Goal: Find specific page/section: Find specific page/section

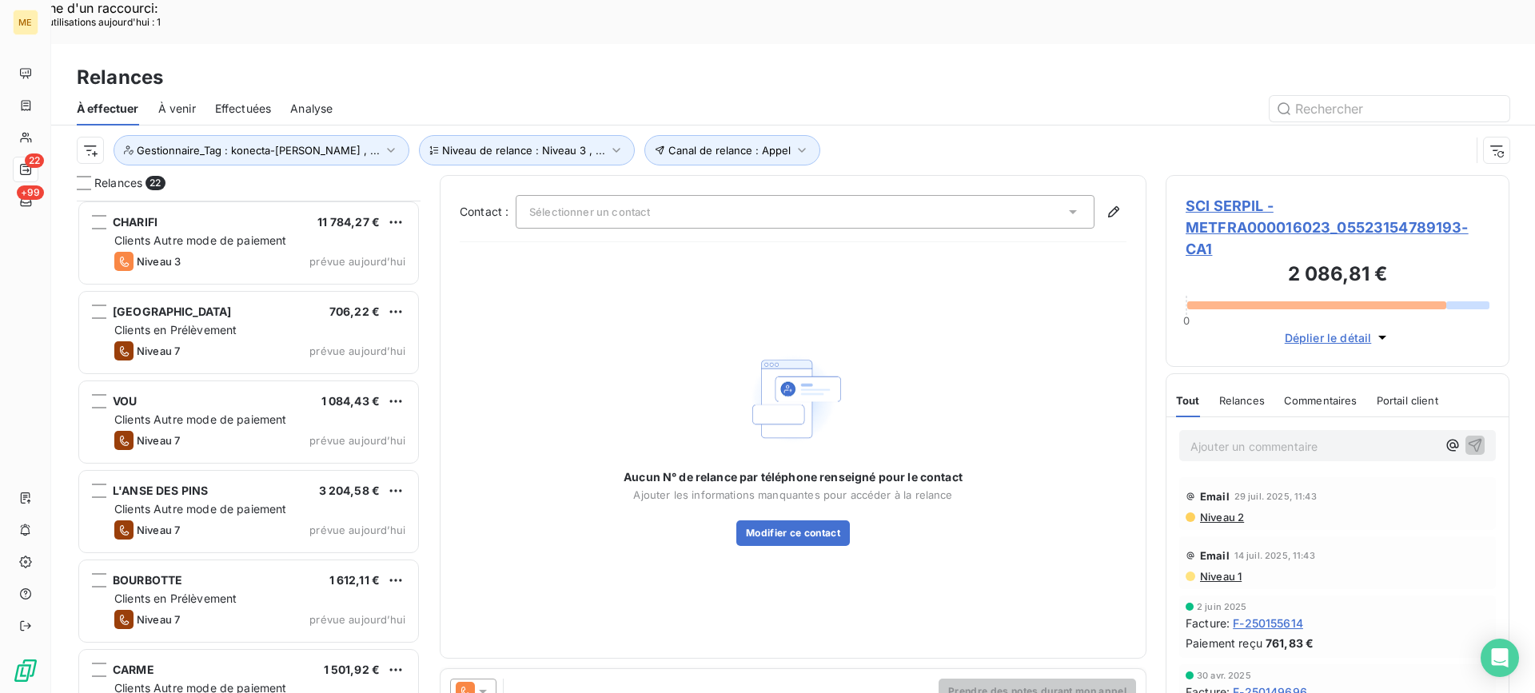
scroll to position [524, 332]
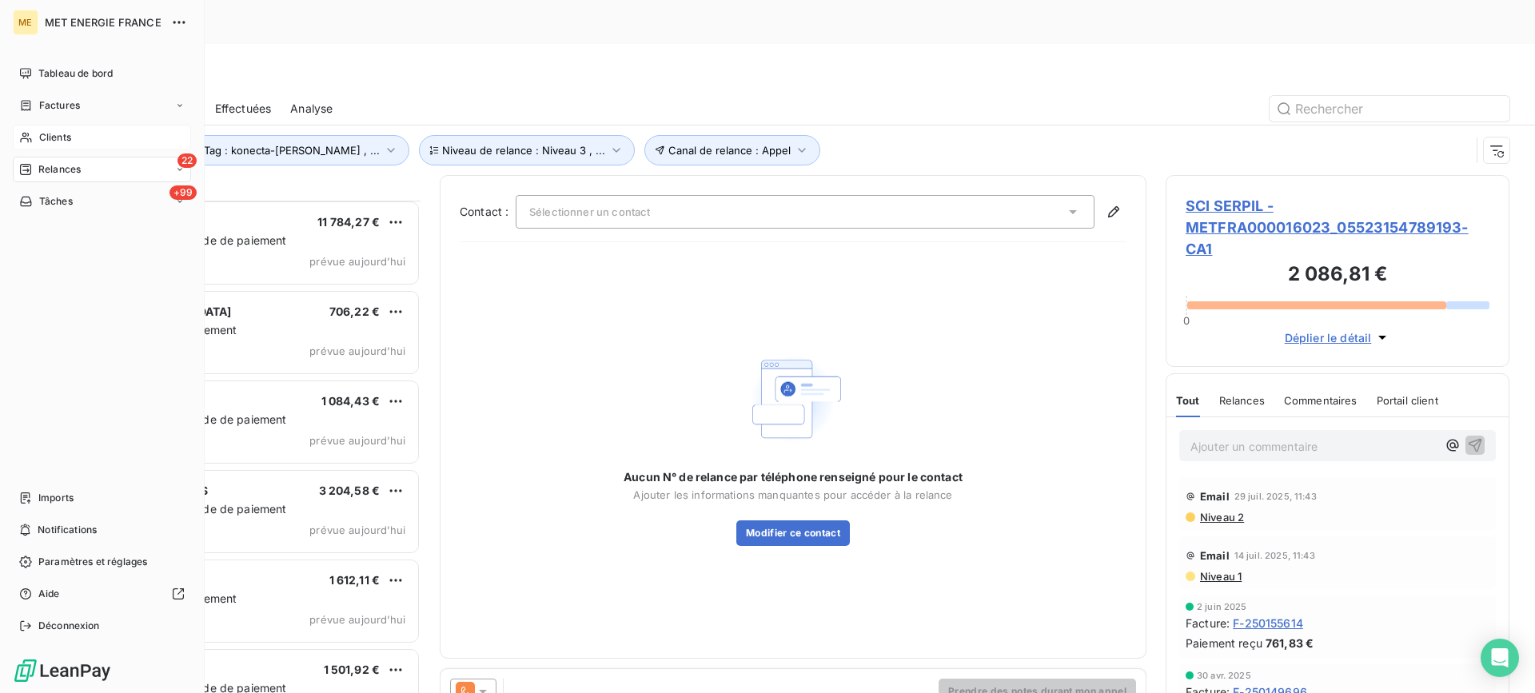
click at [22, 136] on icon at bounding box center [26, 137] width 14 height 13
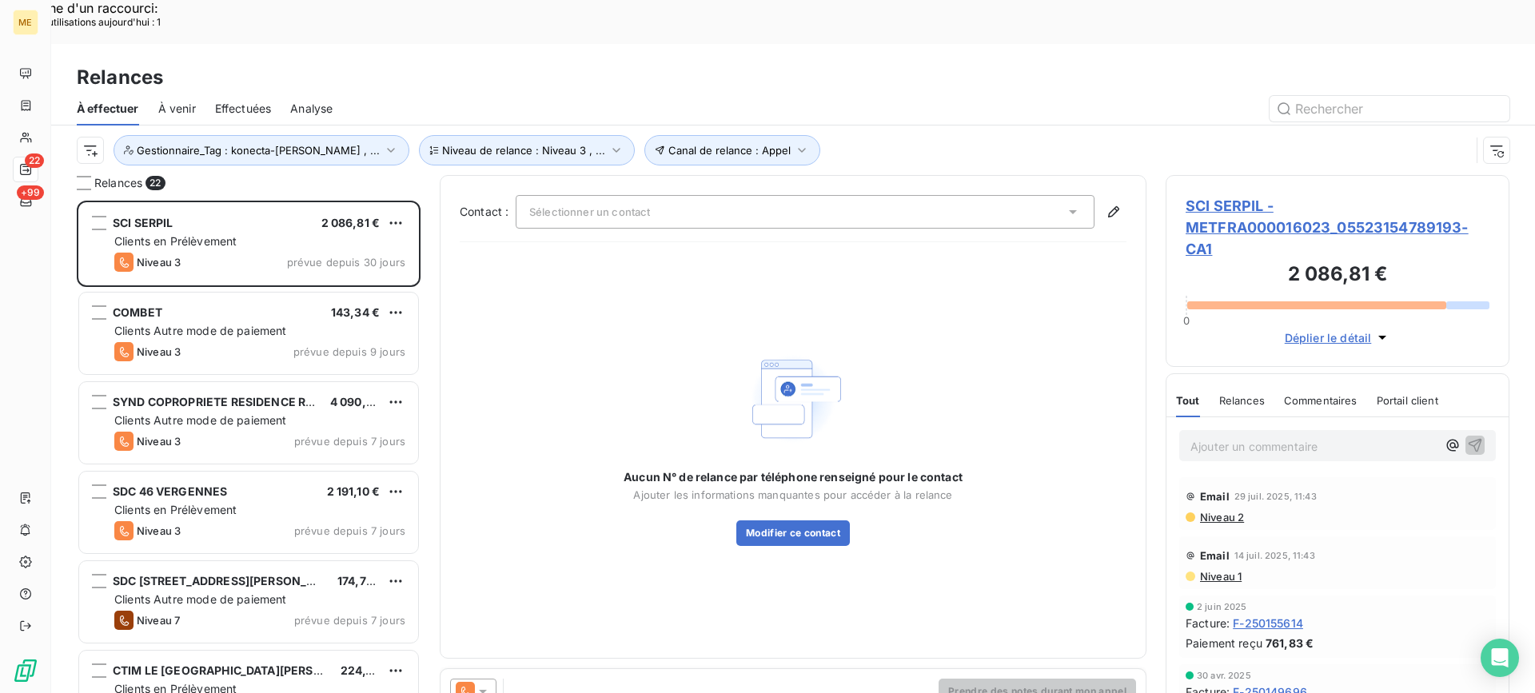
scroll to position [524, 332]
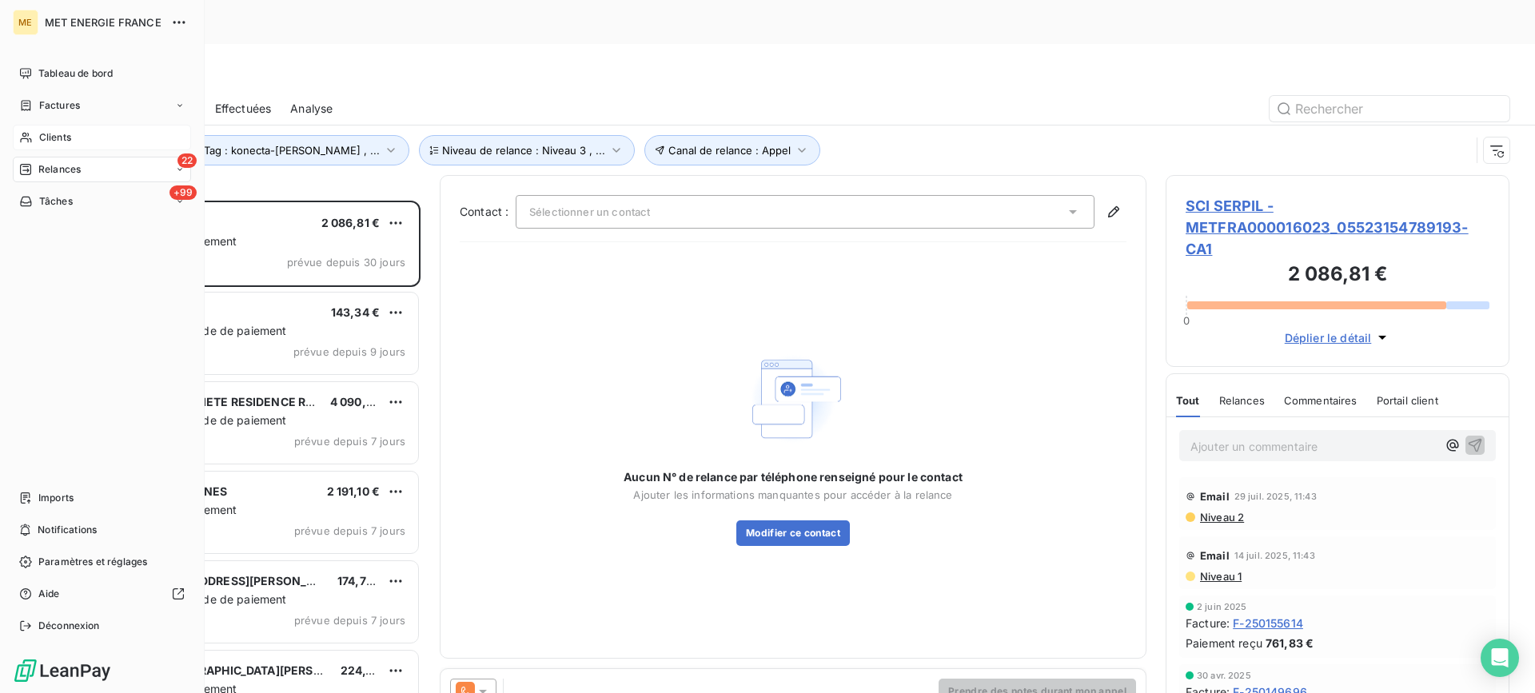
click at [71, 128] on div "Clients" at bounding box center [102, 138] width 178 height 26
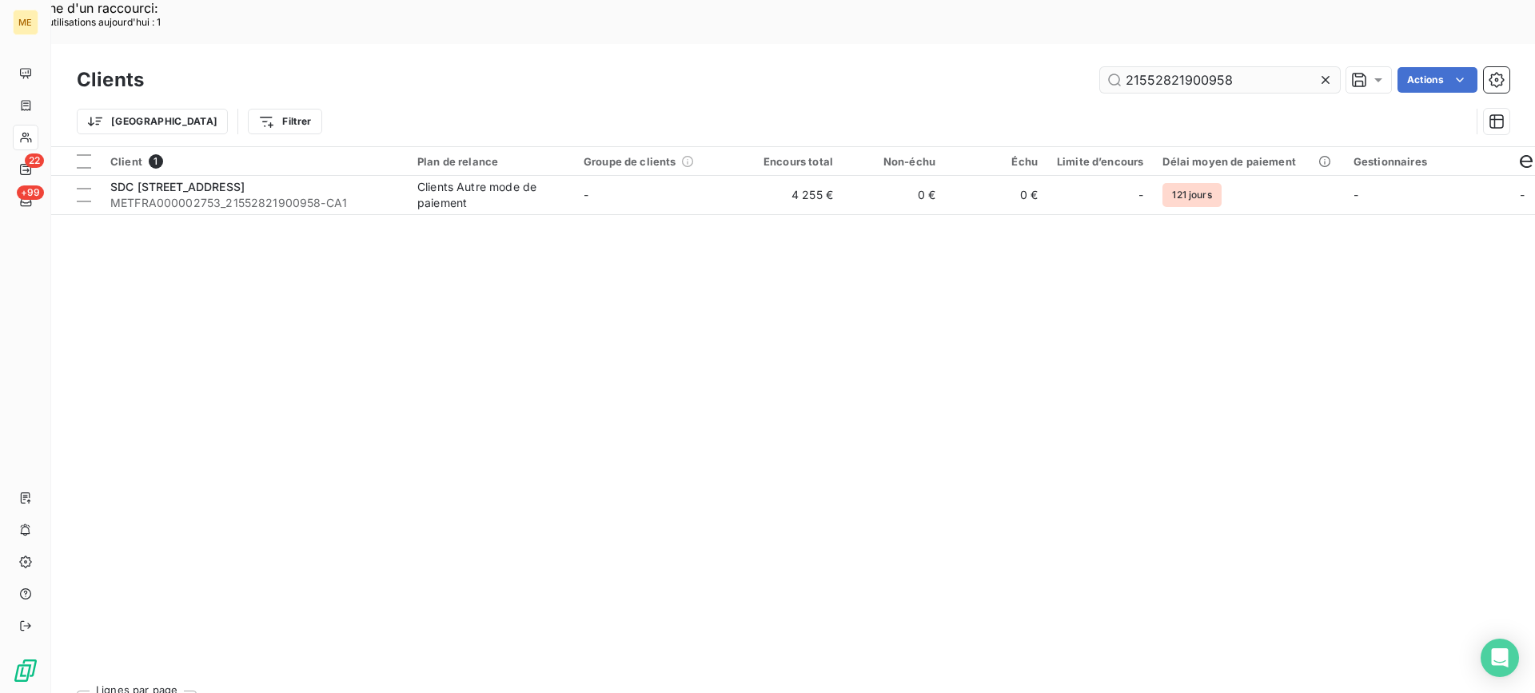
click at [1166, 67] on input "21552821900958" at bounding box center [1220, 80] width 240 height 26
click at [1165, 67] on input "21552821900958" at bounding box center [1220, 80] width 240 height 26
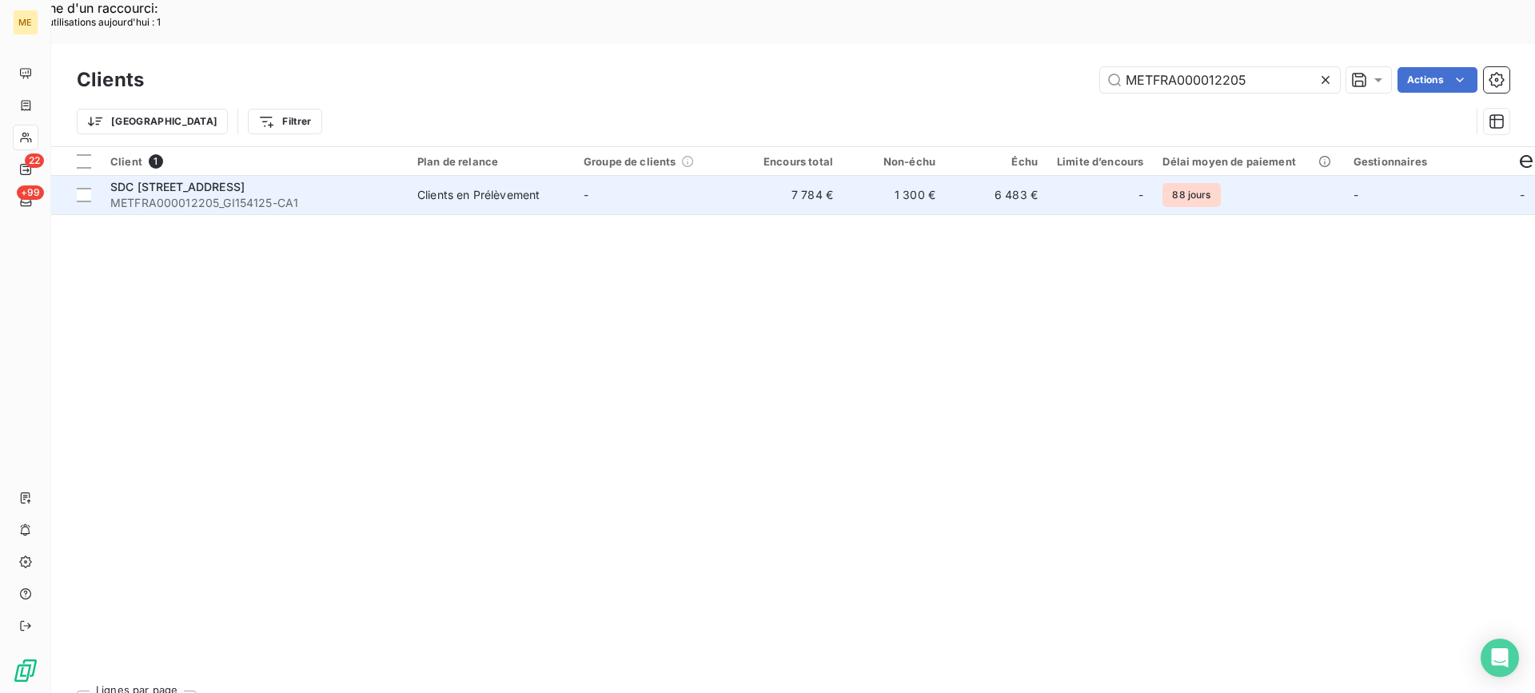
type input "METFRA000012205"
click at [317, 176] on td "SDC [STREET_ADDRESS] METFRA000012205_GI154125-CA1" at bounding box center [254, 195] width 307 height 38
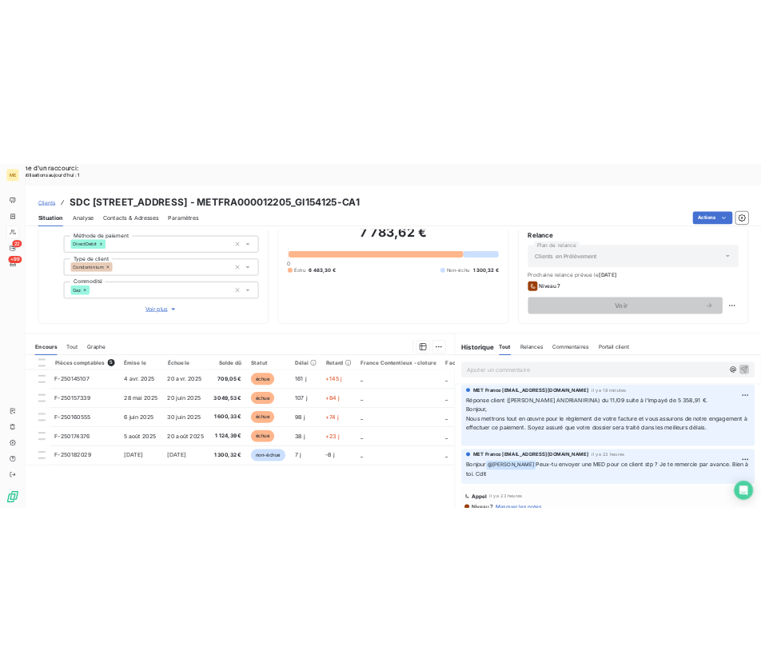
scroll to position [143, 0]
